Goal: Task Accomplishment & Management: Manage account settings

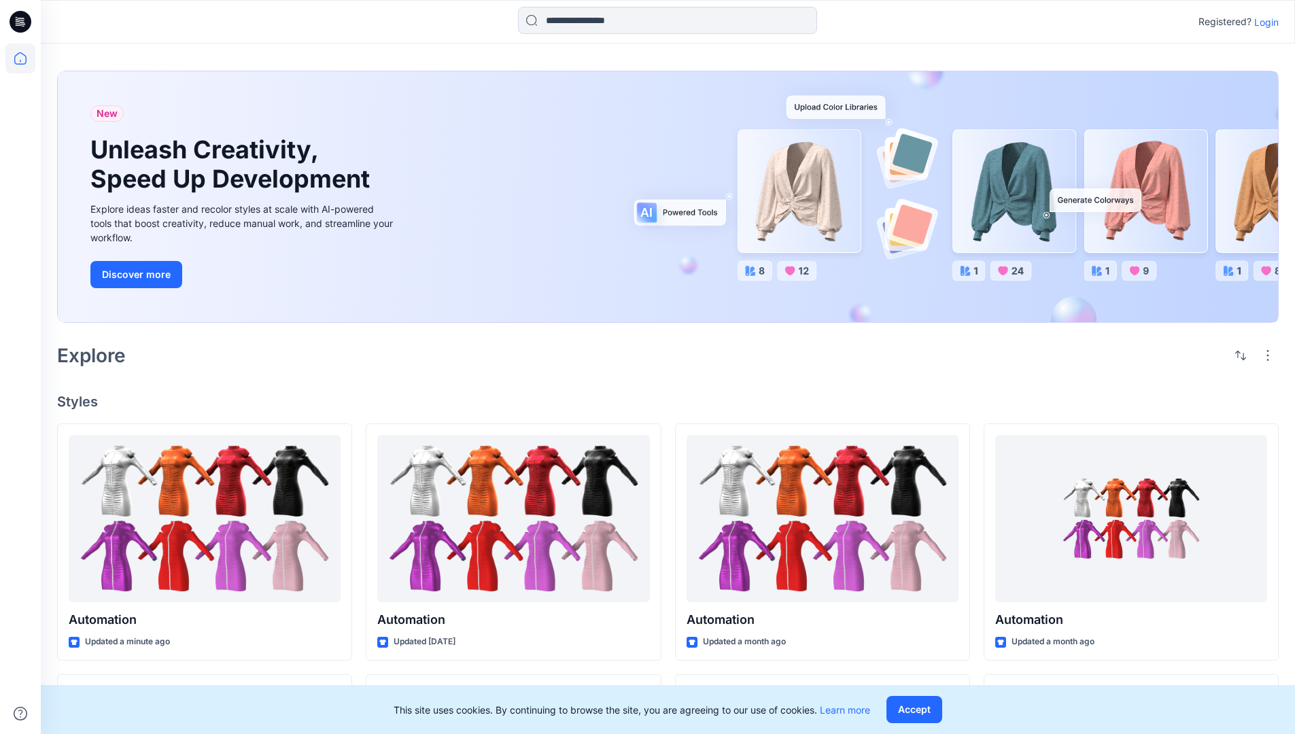
click at [1263, 22] on p "Login" at bounding box center [1266, 22] width 24 height 14
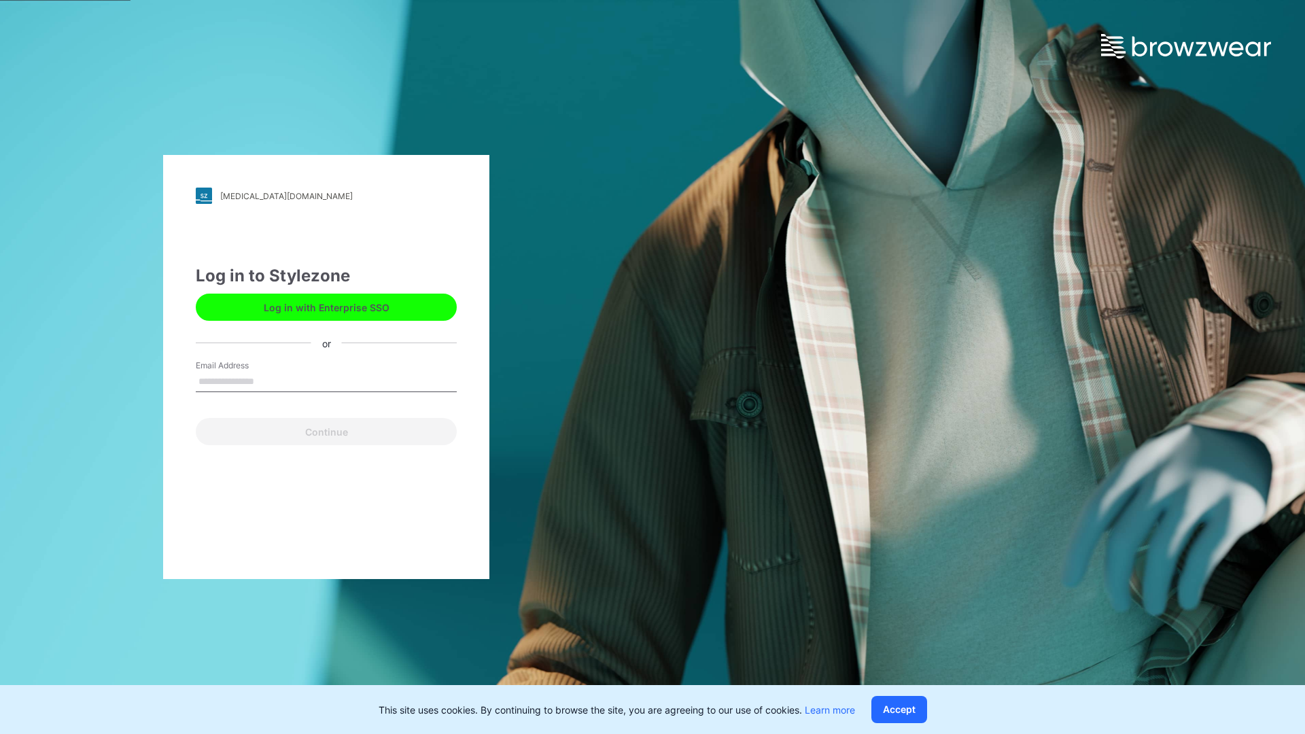
click at [269, 381] on input "Email Address" at bounding box center [326, 382] width 261 height 20
type input "**********"
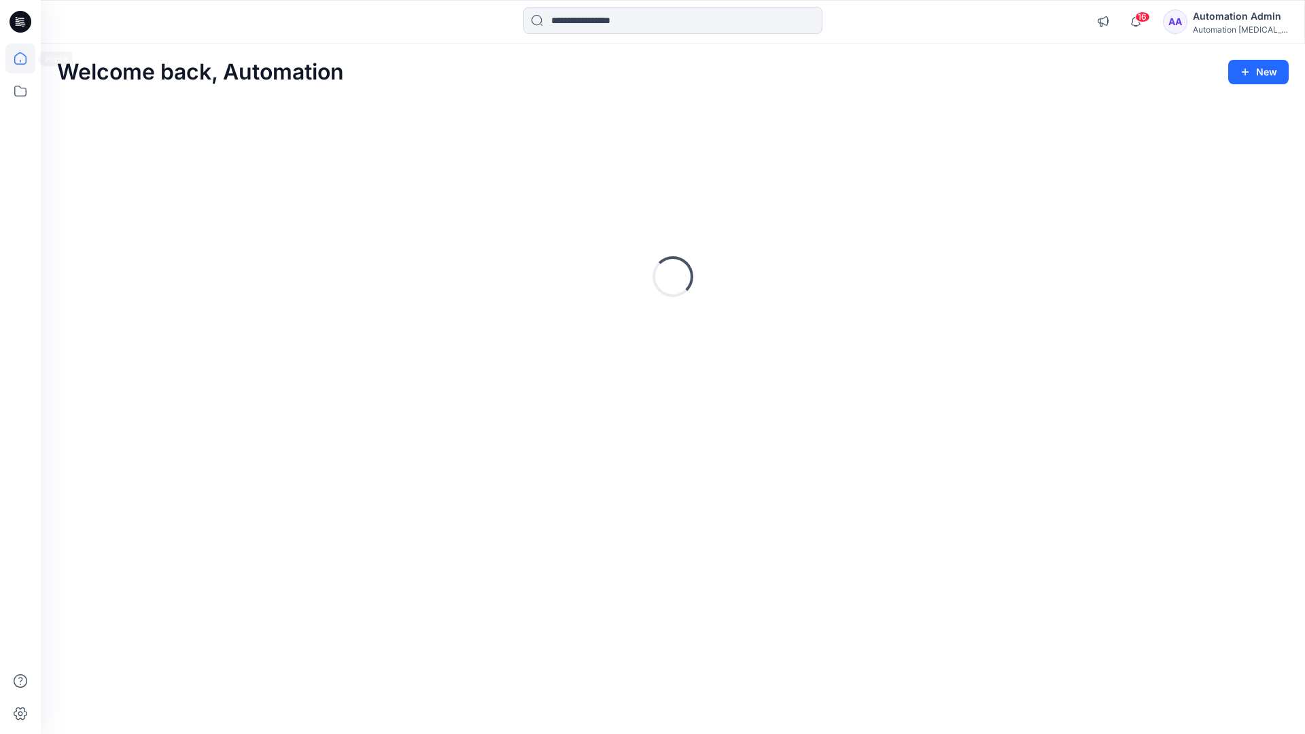
click at [26, 58] on icon at bounding box center [20, 58] width 12 height 12
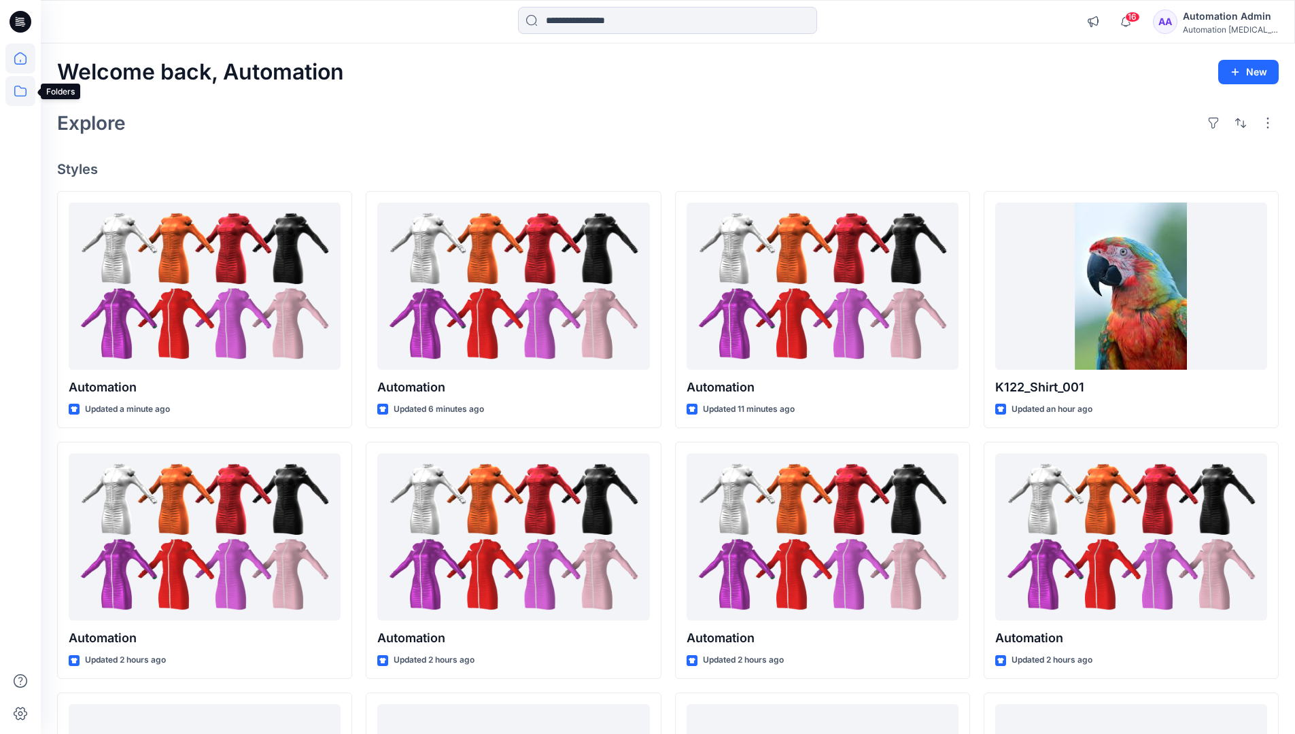
click at [21, 93] on icon at bounding box center [20, 91] width 30 height 30
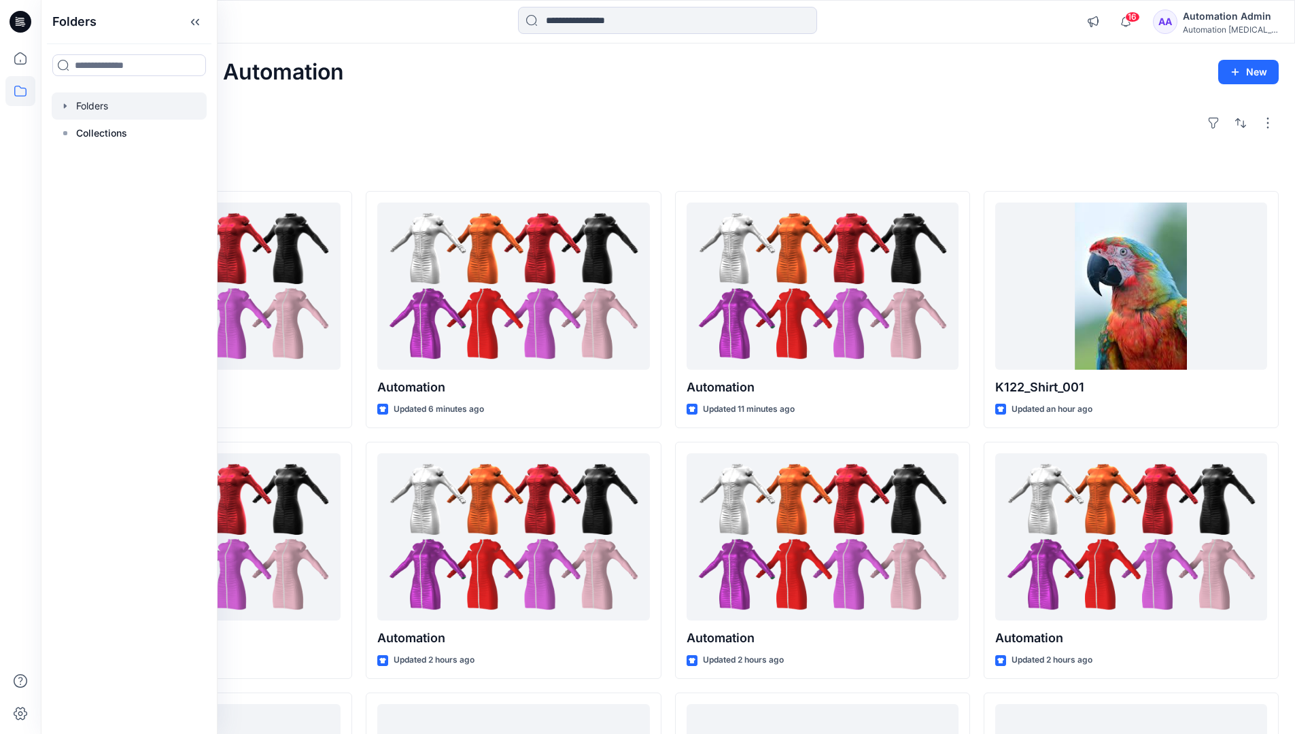
click at [77, 108] on div at bounding box center [129, 105] width 155 height 27
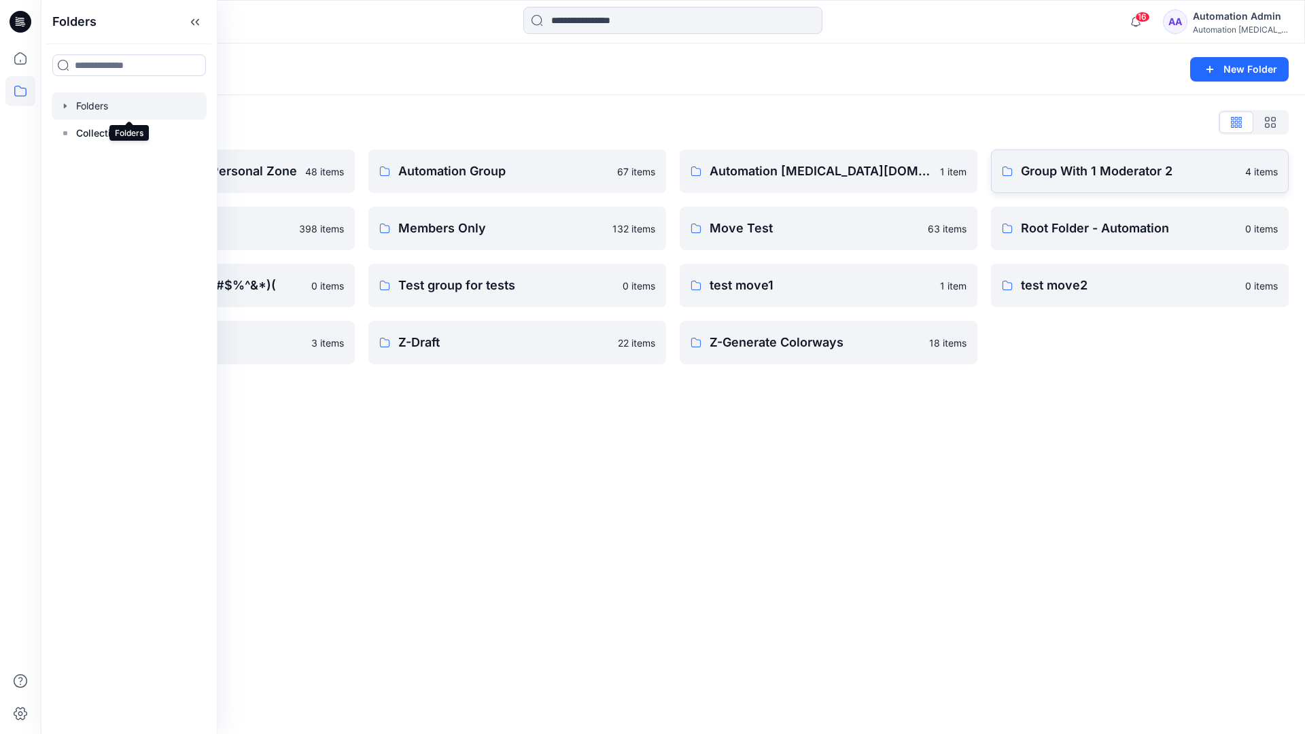
click at [1129, 178] on p "Group With 1 Moderator 2" at bounding box center [1129, 171] width 216 height 19
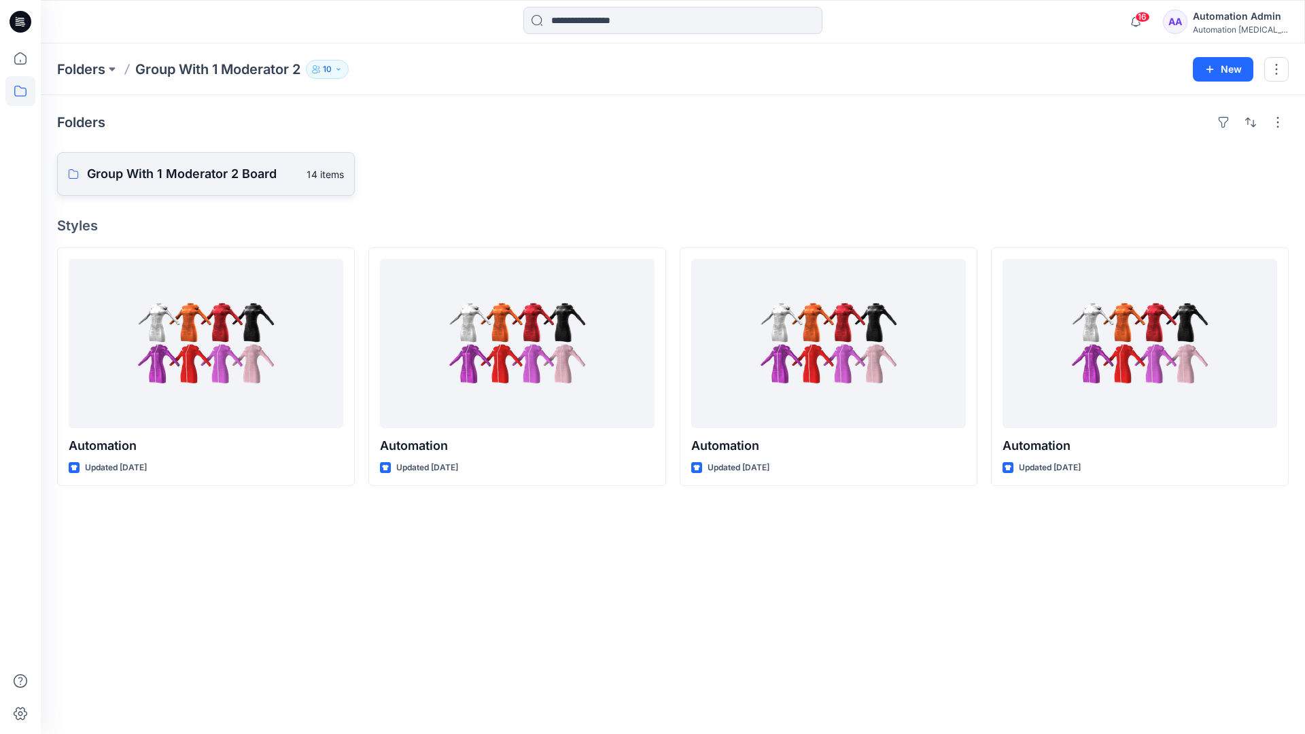
click at [193, 182] on p "Group With 1 Moderator 2 Board" at bounding box center [192, 174] width 211 height 19
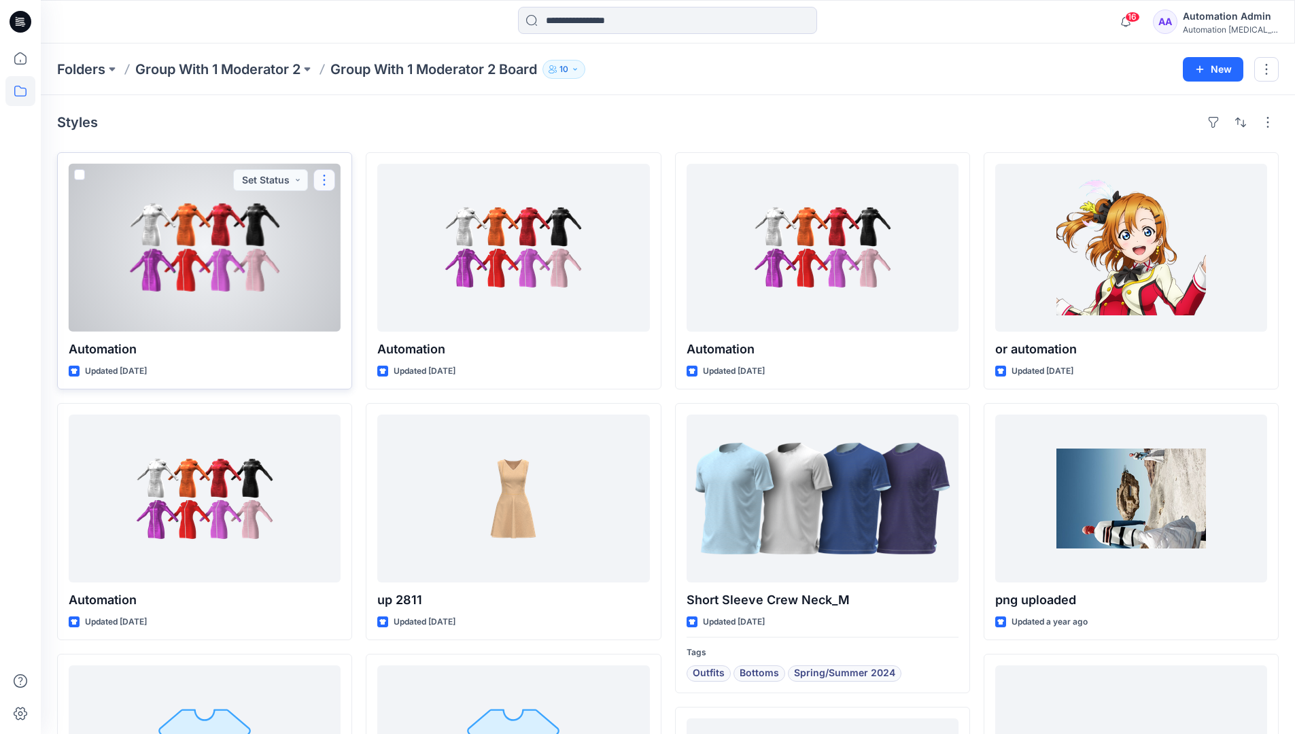
click at [325, 184] on button "button" at bounding box center [324, 180] width 22 height 22
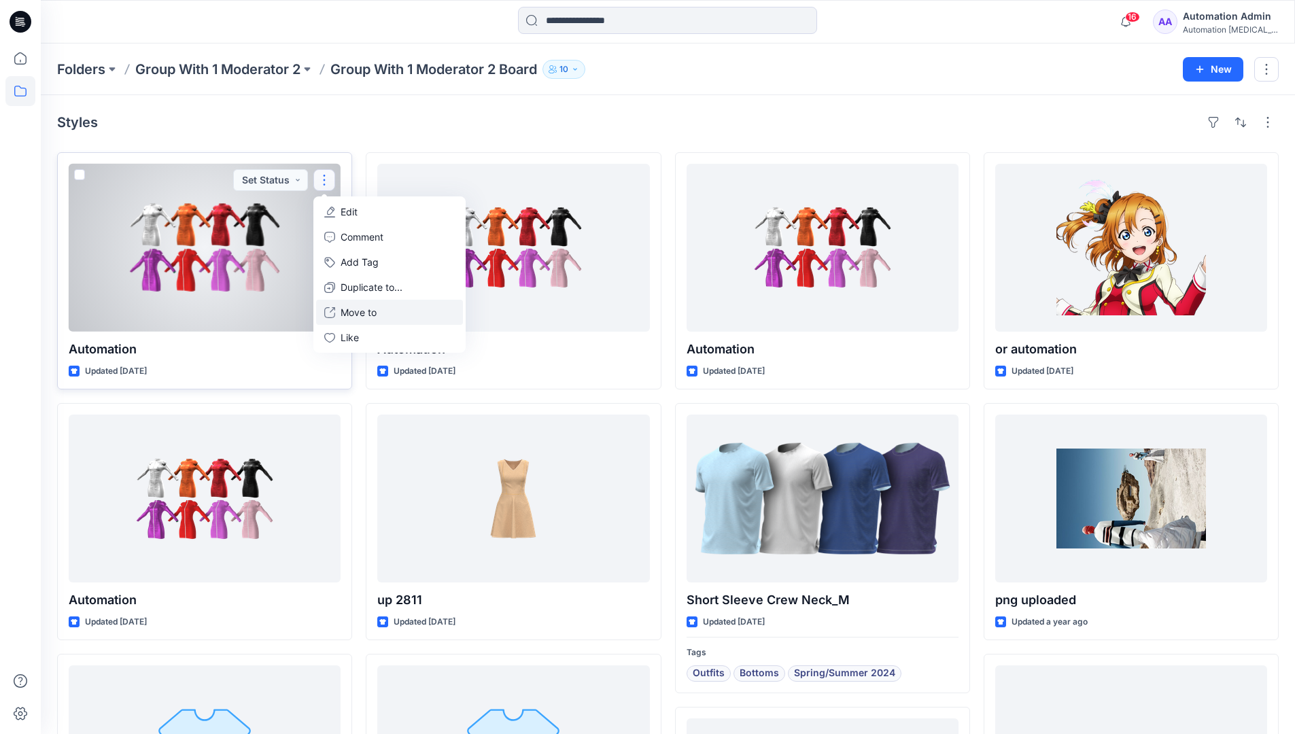
click at [352, 308] on p "Move to" at bounding box center [359, 312] width 36 height 14
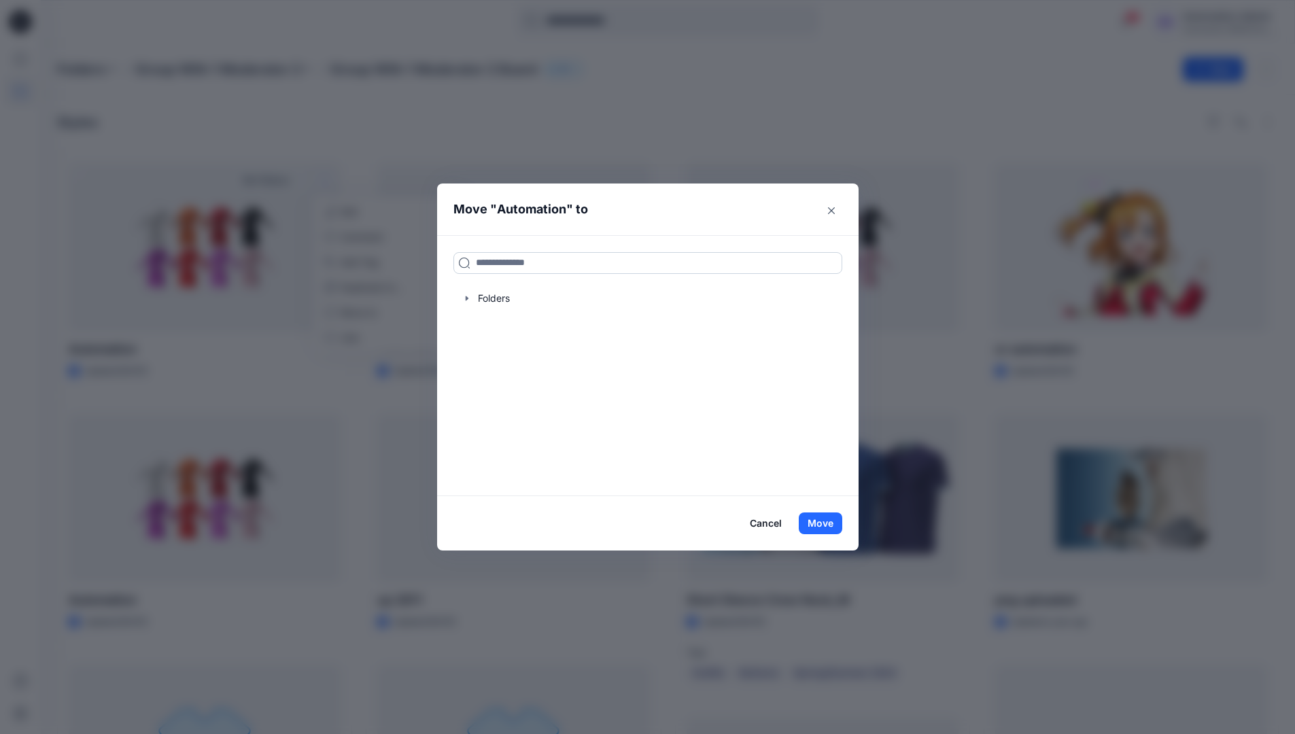
click at [492, 264] on input at bounding box center [648, 263] width 389 height 22
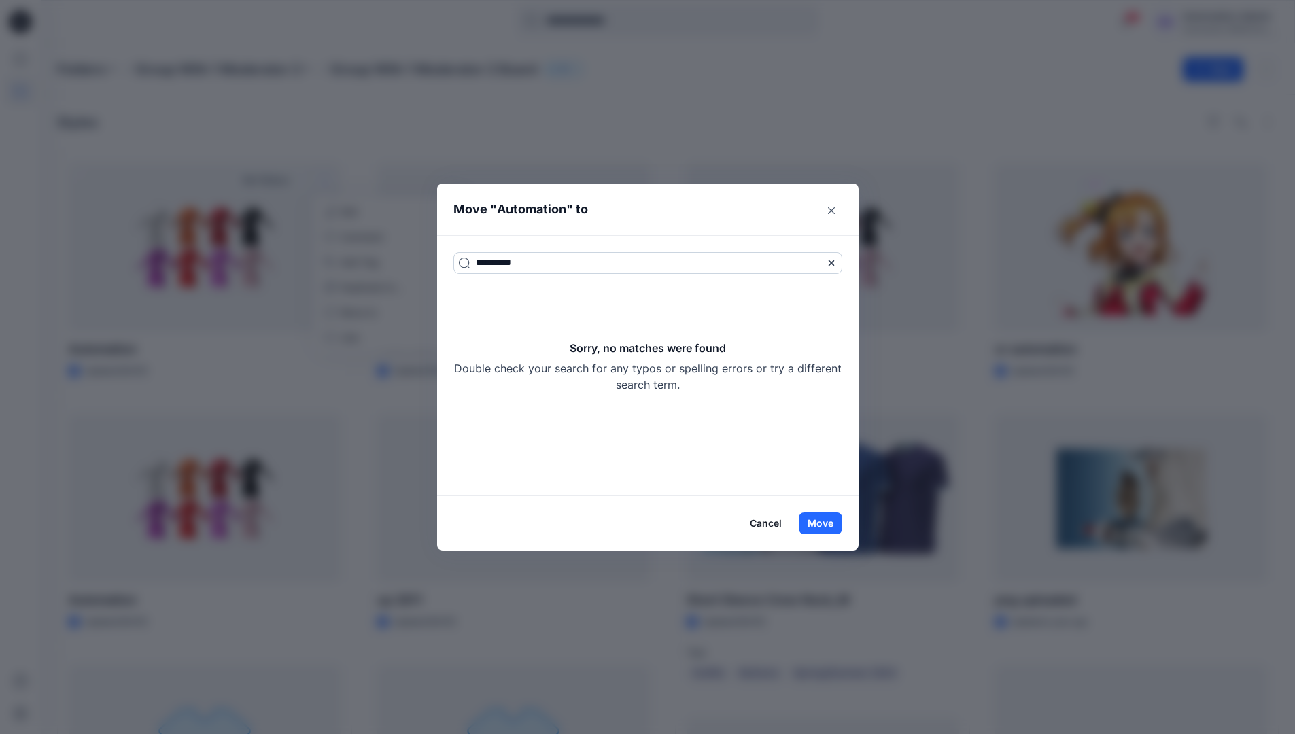
type input "**********"
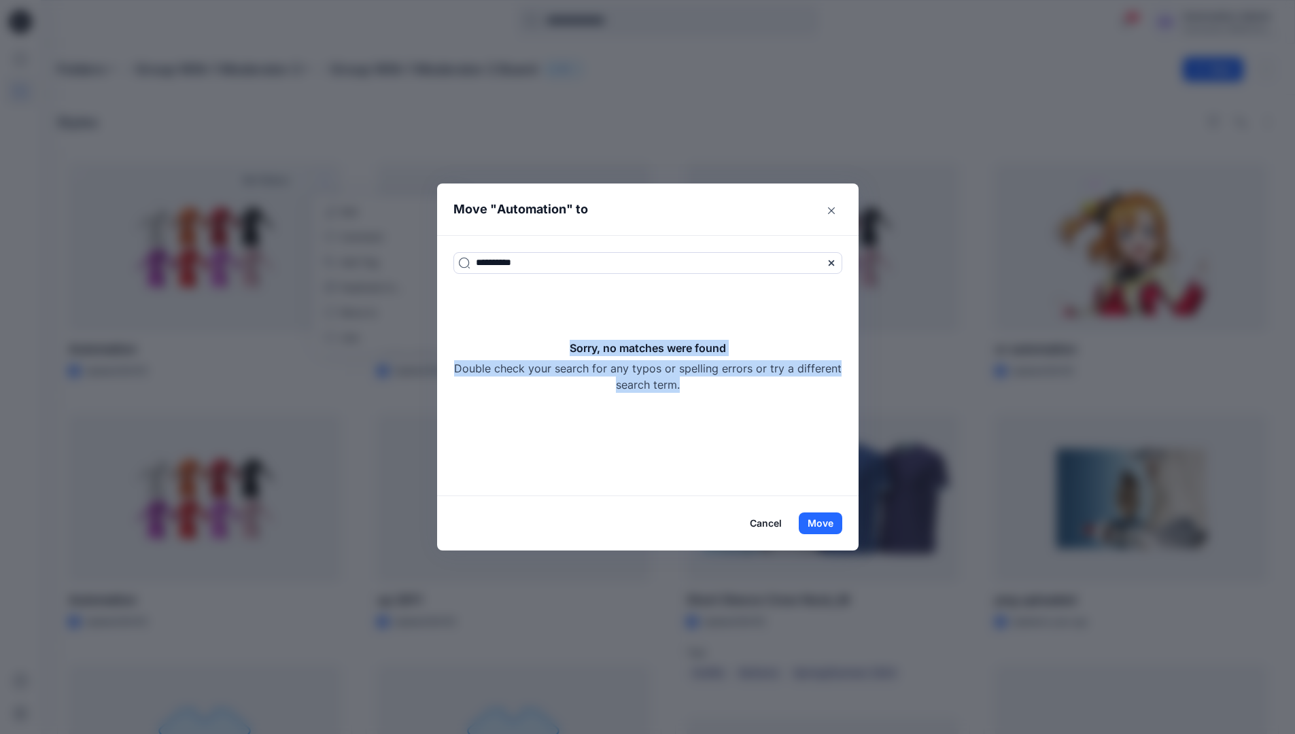
drag, startPoint x: 492, startPoint y: 264, endPoint x: 750, endPoint y: 389, distance: 286.2
click at [750, 389] on div "Sorry, no matches were found Double check your search for any typos or spelling…" at bounding box center [648, 366] width 389 height 53
click at [829, 526] on button "Move" at bounding box center [821, 524] width 44 height 22
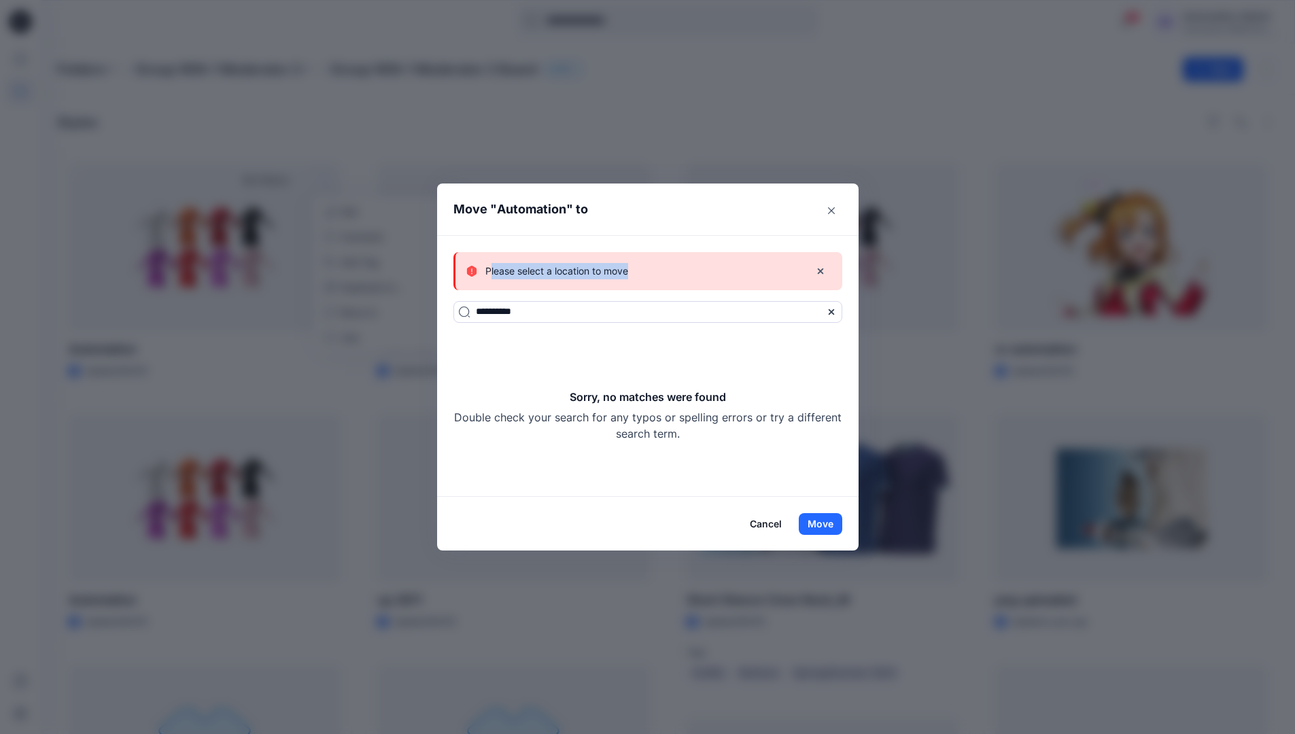
drag, startPoint x: 829, startPoint y: 526, endPoint x: 634, endPoint y: 273, distance: 319.0
click at [628, 273] on p "Please select a location to move" at bounding box center [556, 271] width 143 height 16
click at [774, 518] on button "Cancel" at bounding box center [766, 524] width 50 height 22
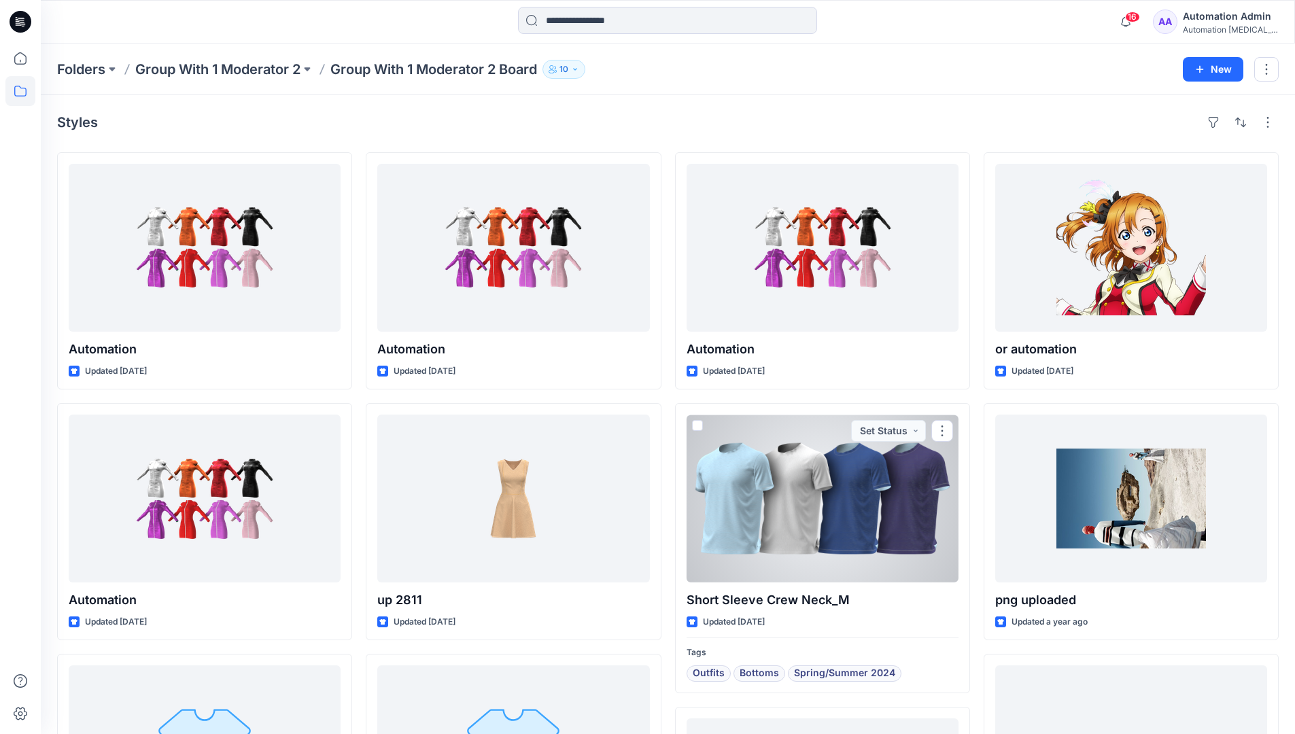
click at [1216, 29] on div "Automation testim..." at bounding box center [1230, 29] width 95 height 10
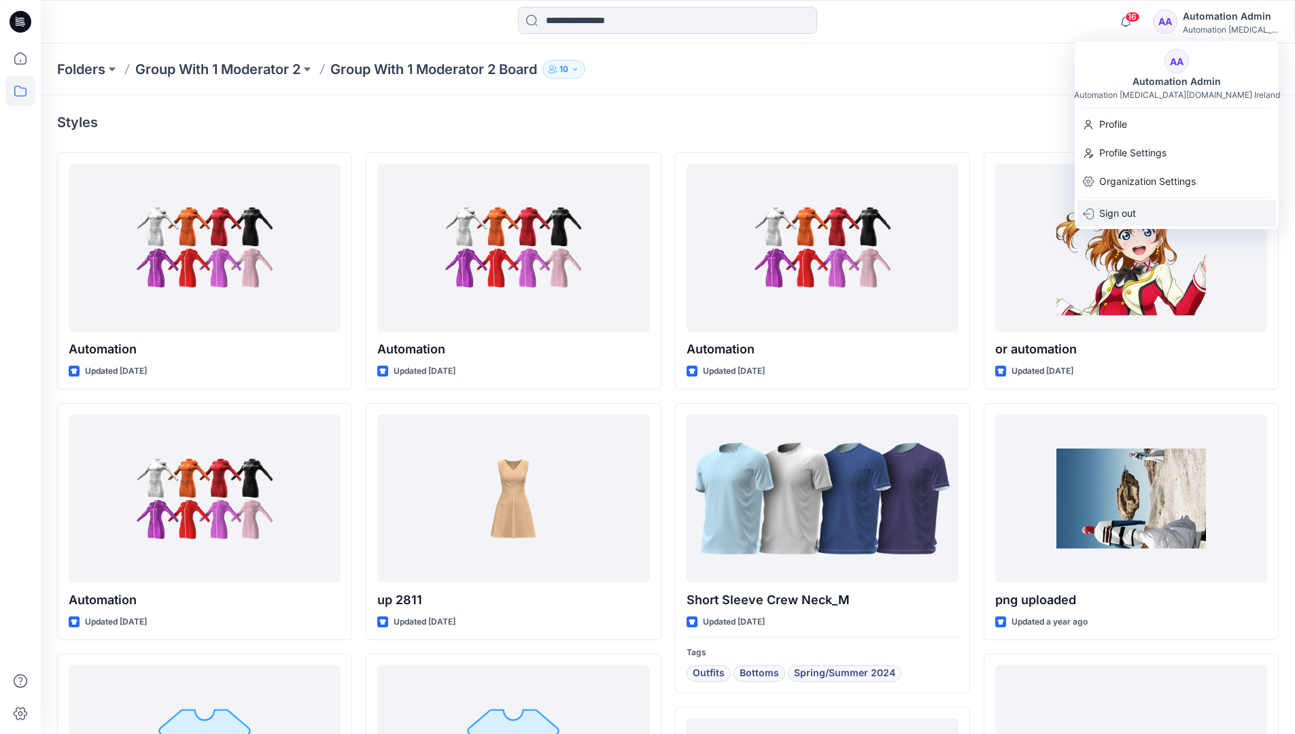
click at [1157, 209] on div "Sign out" at bounding box center [1177, 214] width 199 height 26
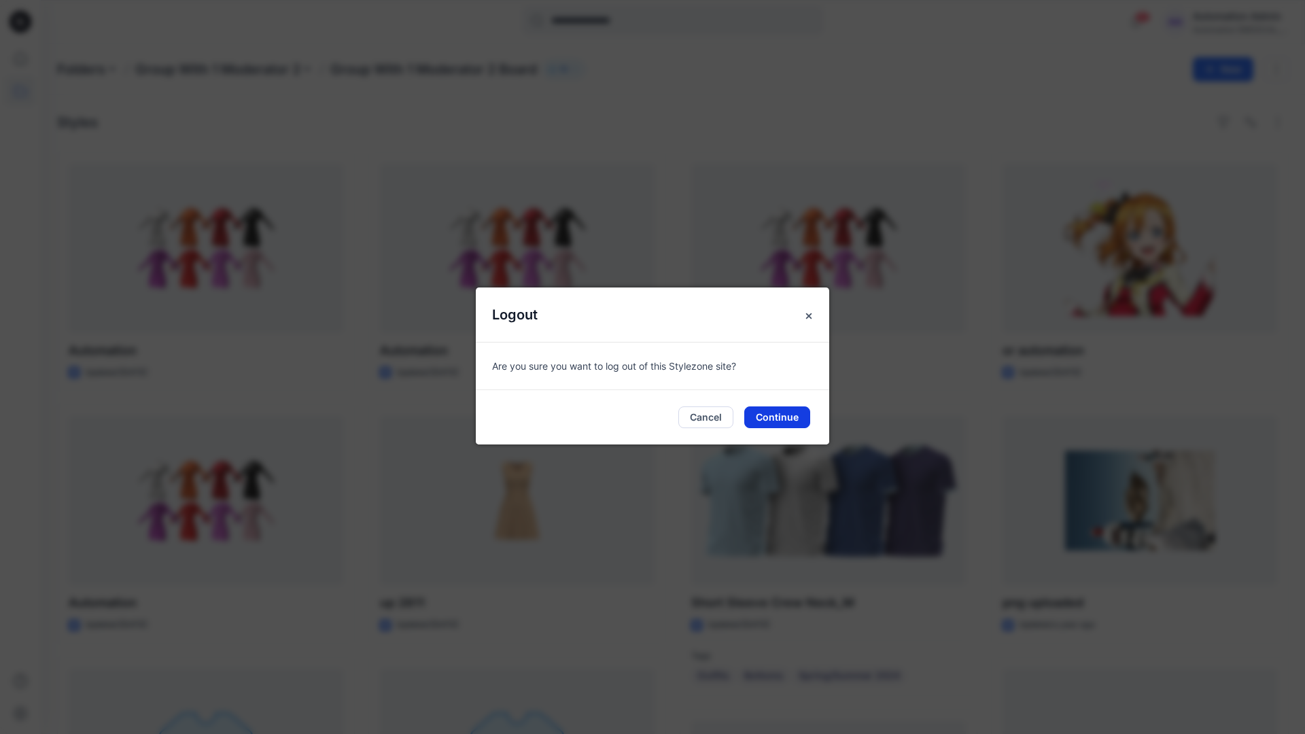
click at [798, 411] on button "Continue" at bounding box center [778, 418] width 66 height 22
